Goal: Find specific page/section: Find specific page/section

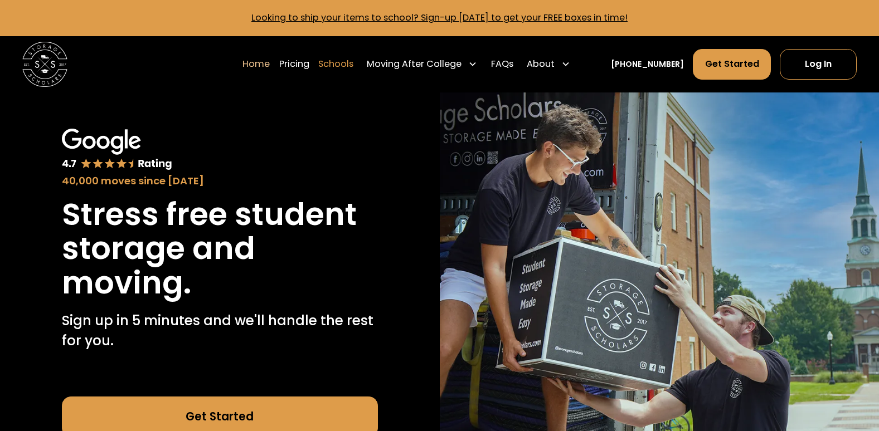
click at [342, 60] on link "Schools" at bounding box center [335, 64] width 35 height 32
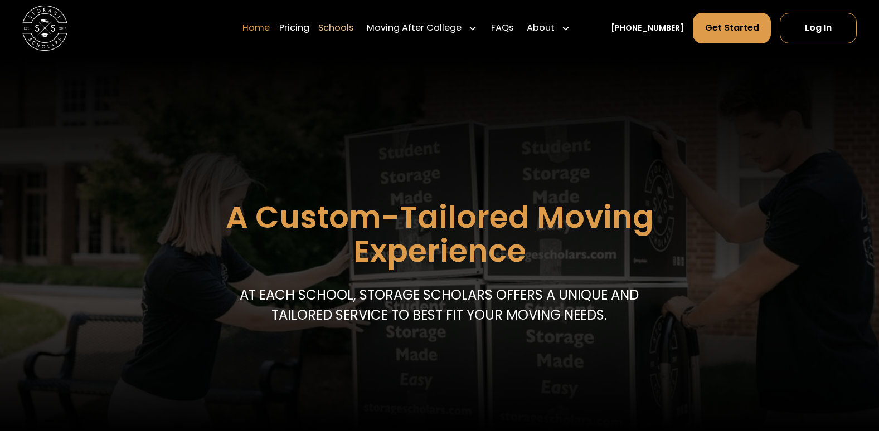
click at [270, 23] on link "Home" at bounding box center [255, 28] width 27 height 32
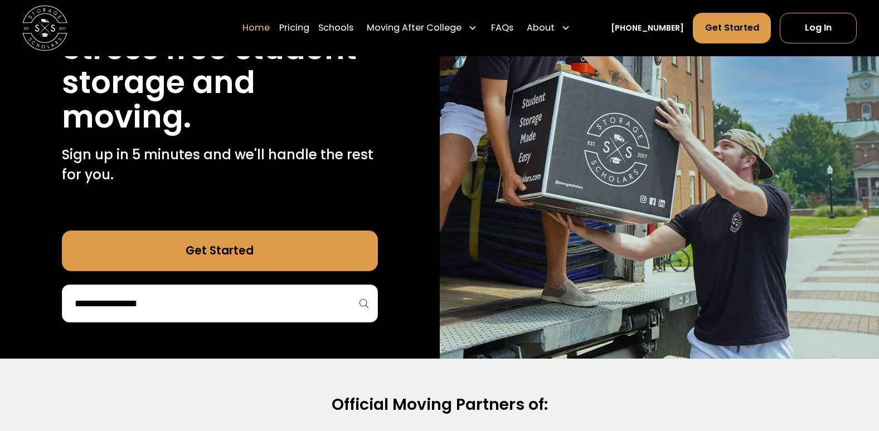
scroll to position [167, 0]
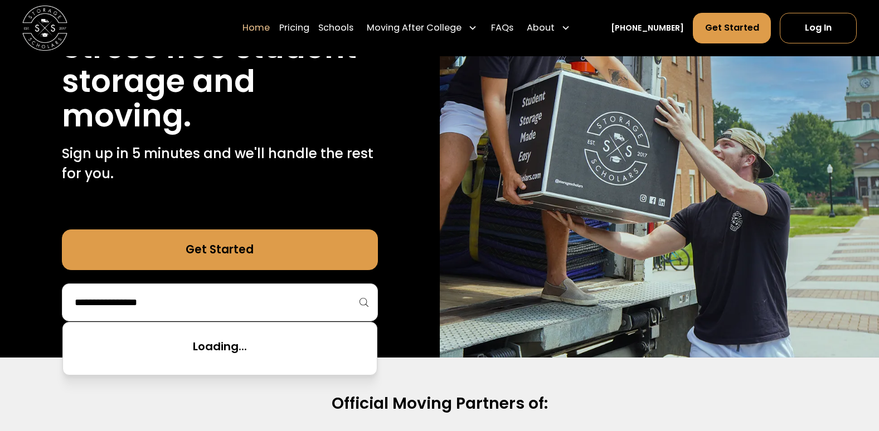
click at [203, 306] on input "search" at bounding box center [220, 302] width 293 height 19
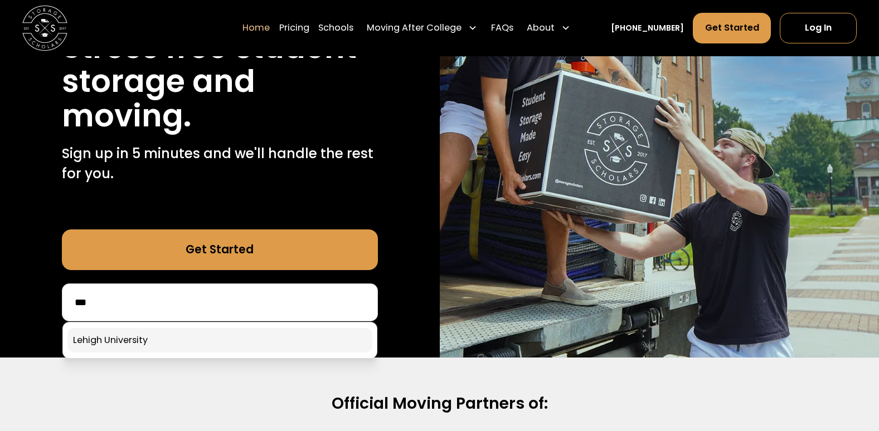
type input "***"
click at [116, 342] on link at bounding box center [219, 340] width 305 height 25
